Goal: Task Accomplishment & Management: Use online tool/utility

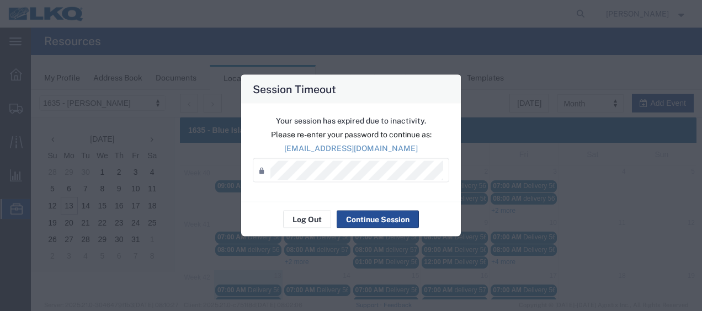
scroll to position [110, 0]
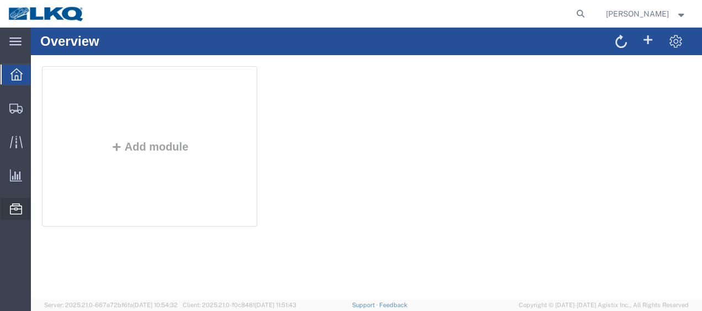
click at [0, 0] on span "Location Appointment" at bounding box center [0, 0] width 0 height 0
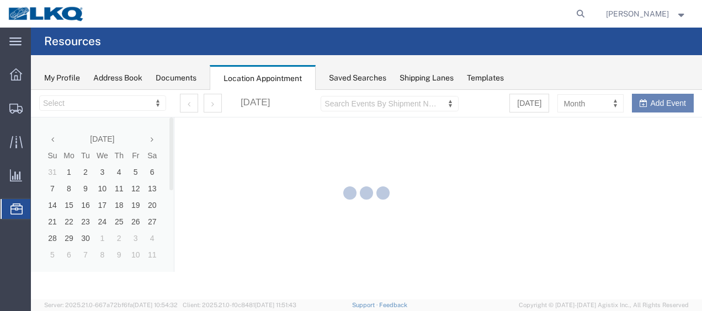
select select "27578"
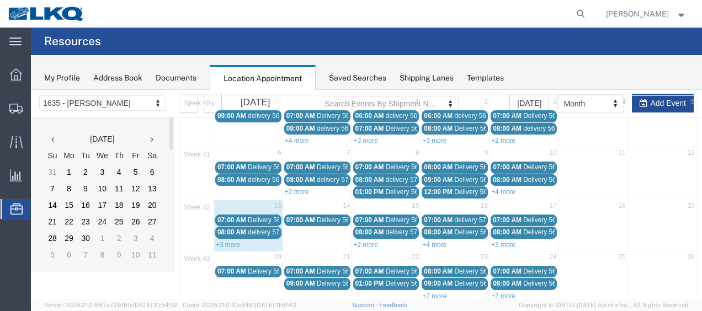
scroll to position [166, 0]
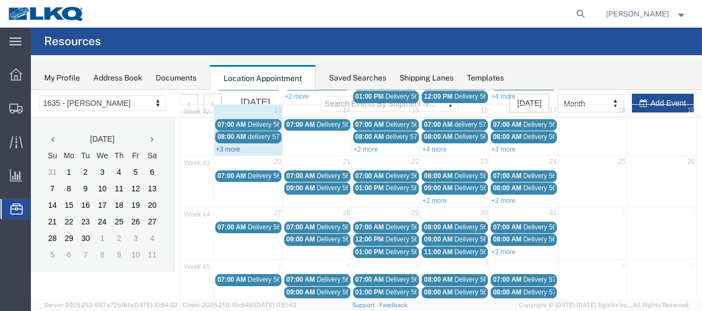
click at [234, 148] on link "+3 more" at bounding box center [228, 150] width 24 height 8
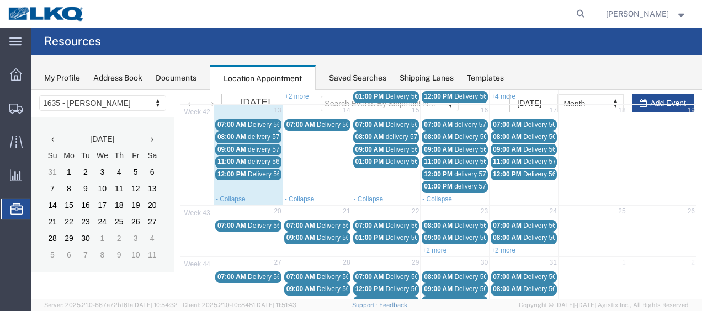
scroll to position [110, 0]
